Goal: Information Seeking & Learning: Check status

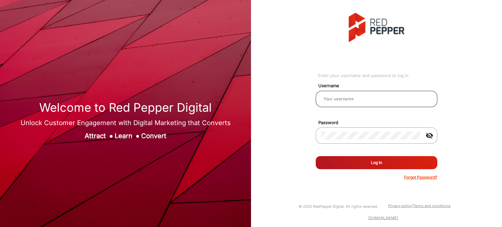
click at [363, 96] on input "email" at bounding box center [376, 99] width 111 height 8
type input "Rachael"
click at [357, 158] on button "Log In" at bounding box center [377, 162] width 122 height 13
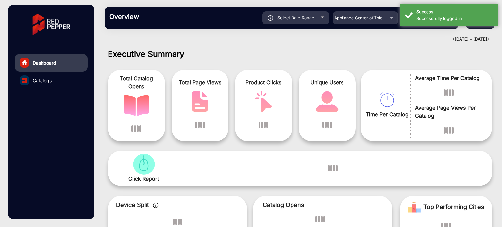
scroll to position [5, 0]
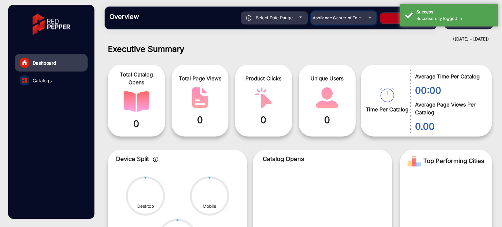
click at [362, 17] on span "Appliance Center of Toledo, Inc." at bounding box center [344, 17] width 62 height 5
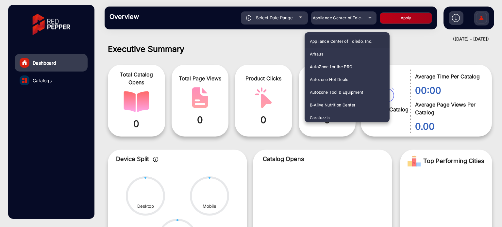
click at [389, 42] on div "Appliance Center of Toledo, Inc. Arhaus AutoZone for the PRO Autozone Hot Deals…" at bounding box center [347, 77] width 85 height 90
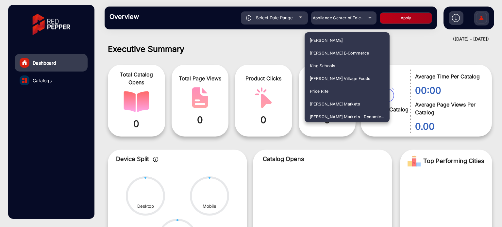
scroll to position [272, 0]
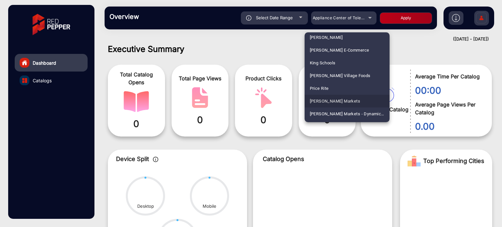
click at [349, 100] on mat-option "[PERSON_NAME] Markets" at bounding box center [347, 101] width 85 height 13
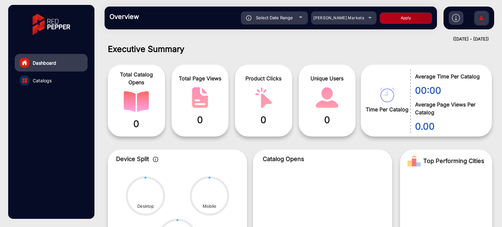
click at [400, 19] on button "Apply" at bounding box center [406, 17] width 52 height 11
type input "[DATE]"
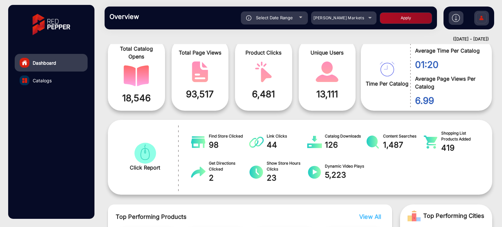
scroll to position [0, 0]
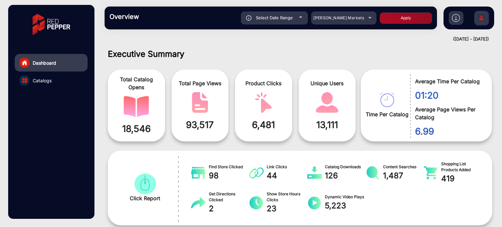
click at [380, 12] on button "Apply" at bounding box center [406, 17] width 52 height 11
type input "[DATE]"
click at [62, 79] on link "Catalogs" at bounding box center [51, 81] width 73 height 18
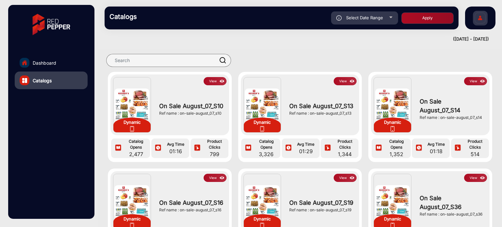
click at [341, 79] on button "View" at bounding box center [345, 81] width 23 height 8
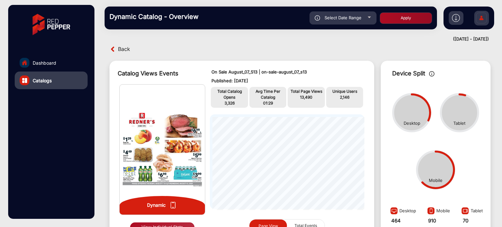
scroll to position [38, 0]
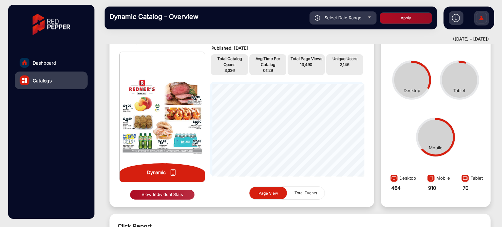
click at [171, 196] on button "View Individual Stats" at bounding box center [162, 195] width 64 height 10
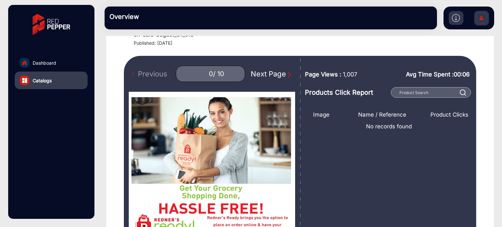
click at [288, 74] on img "Next Page" at bounding box center [289, 74] width 7 height 7
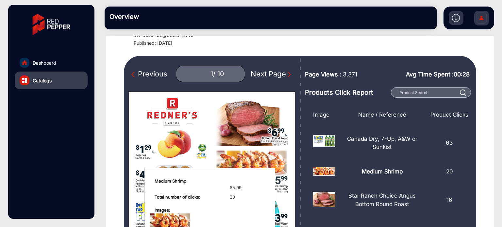
scroll to position [70, 0]
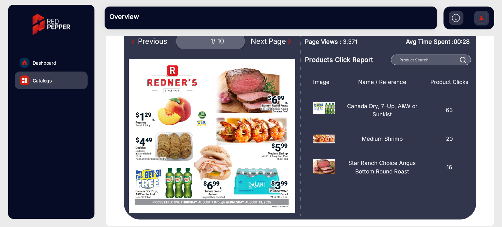
click at [286, 42] on img "Next Page" at bounding box center [289, 42] width 7 height 7
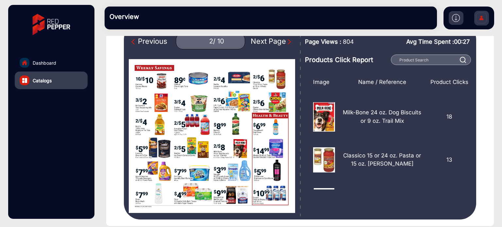
click at [286, 43] on img "Next Page" at bounding box center [289, 42] width 7 height 7
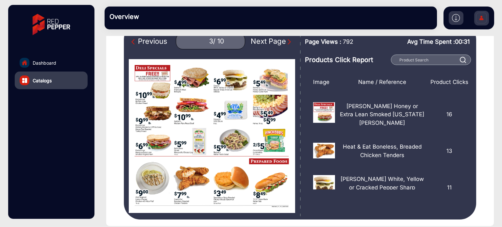
click at [138, 39] on img "Previous Page" at bounding box center [134, 42] width 7 height 7
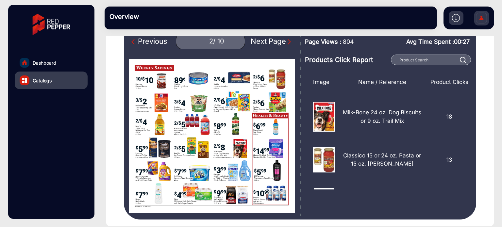
click at [286, 40] on img "Next Page" at bounding box center [289, 42] width 7 height 7
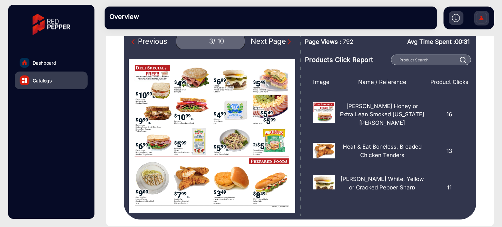
click at [286, 41] on img "Next Page" at bounding box center [289, 42] width 7 height 7
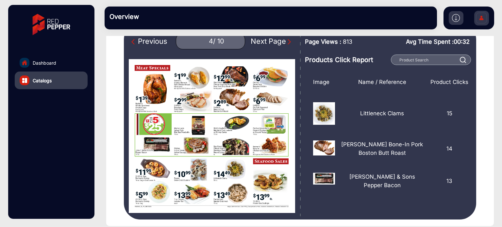
click at [286, 41] on img "Next Page" at bounding box center [289, 42] width 7 height 7
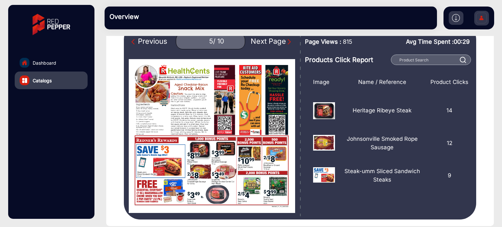
click at [287, 42] on img "Next Page" at bounding box center [289, 42] width 7 height 7
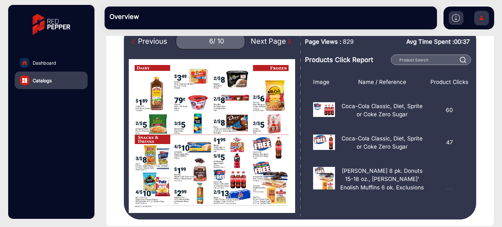
click at [134, 41] on img "Previous Page" at bounding box center [134, 42] width 7 height 7
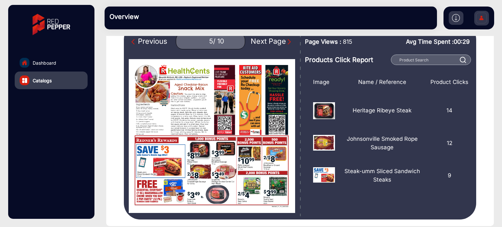
click at [135, 41] on img "Previous Page" at bounding box center [134, 42] width 7 height 7
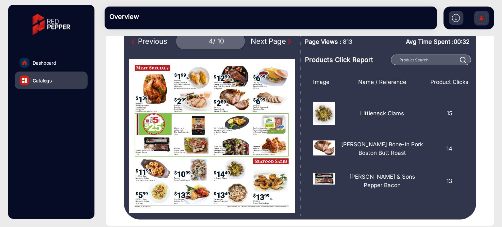
click at [135, 41] on img "Previous Page" at bounding box center [134, 42] width 7 height 7
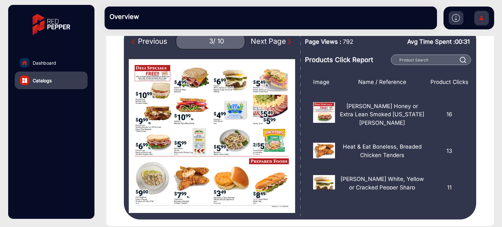
click at [135, 41] on img "Previous Page" at bounding box center [134, 42] width 7 height 7
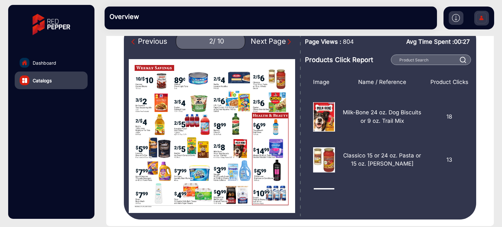
click at [135, 41] on img "Previous Page" at bounding box center [134, 42] width 7 height 7
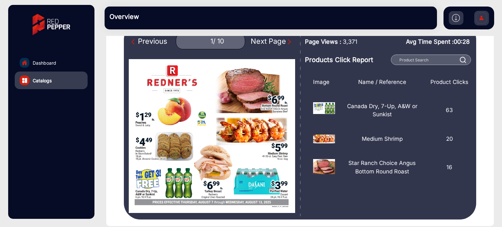
click at [135, 41] on img "Previous Page" at bounding box center [134, 42] width 7 height 7
type input "0"
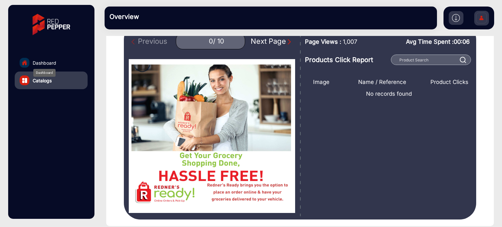
click at [52, 63] on span "Dashboard" at bounding box center [45, 63] width 24 height 7
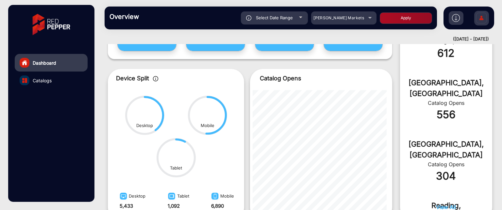
scroll to position [197, 0]
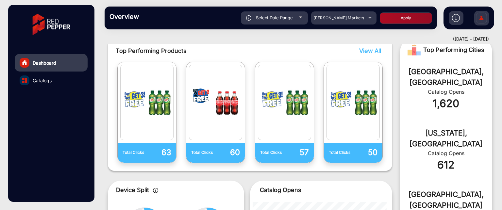
click at [52, 80] on link "Catalogs" at bounding box center [51, 81] width 73 height 18
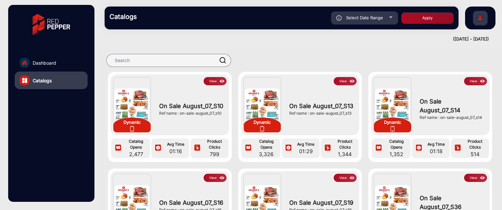
click at [342, 80] on button "View" at bounding box center [345, 81] width 23 height 8
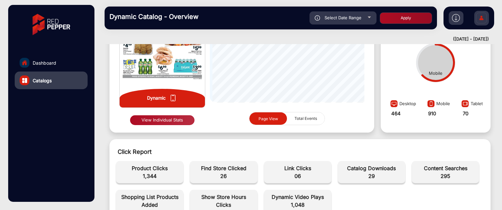
scroll to position [103, 0]
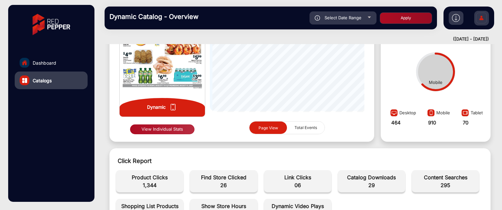
click at [166, 130] on button "View Individual Stats" at bounding box center [162, 130] width 64 height 10
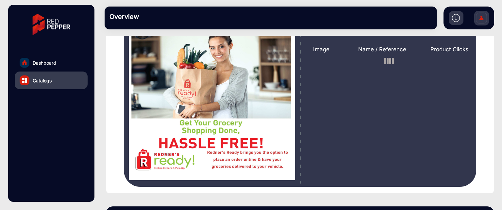
scroll to position [103, 0]
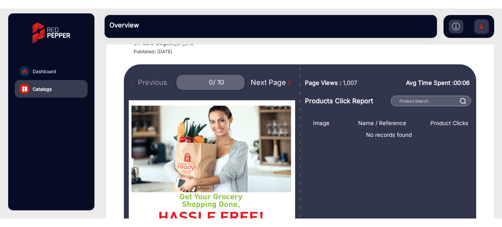
scroll to position [70, 0]
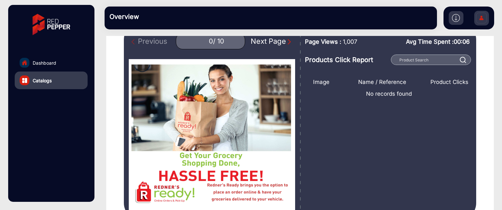
click at [286, 42] on img "Next Page" at bounding box center [289, 42] width 7 height 7
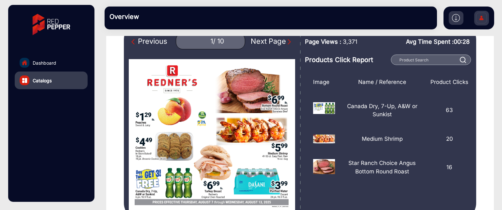
click at [286, 42] on img "Next Page" at bounding box center [289, 42] width 7 height 7
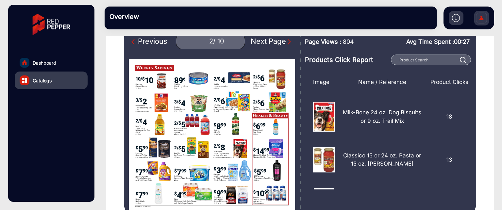
click at [286, 40] on img "Next Page" at bounding box center [289, 42] width 7 height 7
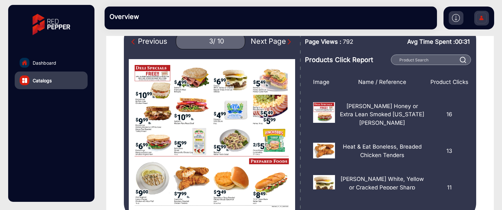
click at [286, 42] on img "Next Page" at bounding box center [289, 42] width 7 height 7
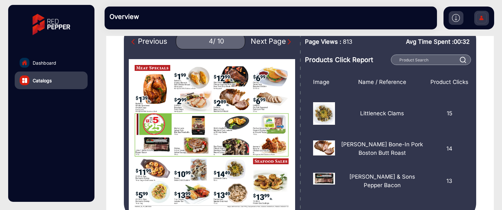
click at [287, 43] on img "Next Page" at bounding box center [289, 42] width 7 height 7
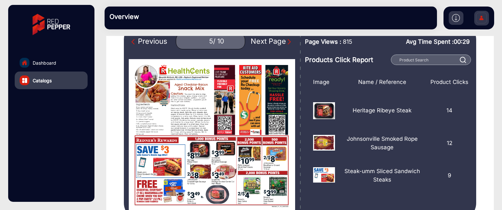
click at [286, 43] on img "Next Page" at bounding box center [289, 42] width 7 height 7
type input "6"
